Goal: Browse casually

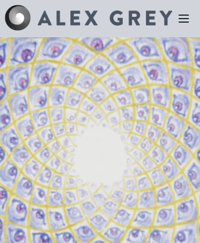
click at [184, 19] on icon at bounding box center [183, 18] width 9 height 7
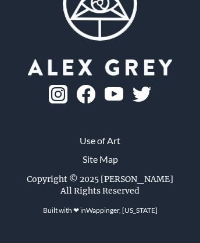
click at [67, 104] on img at bounding box center [58, 94] width 19 height 19
click at [122, 215] on link "Wappinger, [US_STATE]" at bounding box center [122, 210] width 72 height 9
click at [100, 148] on link "Use of Art" at bounding box center [100, 141] width 41 height 14
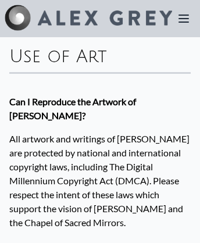
click at [88, 19] on img at bounding box center [105, 17] width 134 height 15
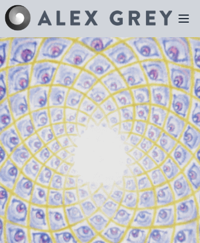
click at [88, 19] on img at bounding box center [105, 17] width 134 height 15
